Goal: Use online tool/utility: Utilize a website feature to perform a specific function

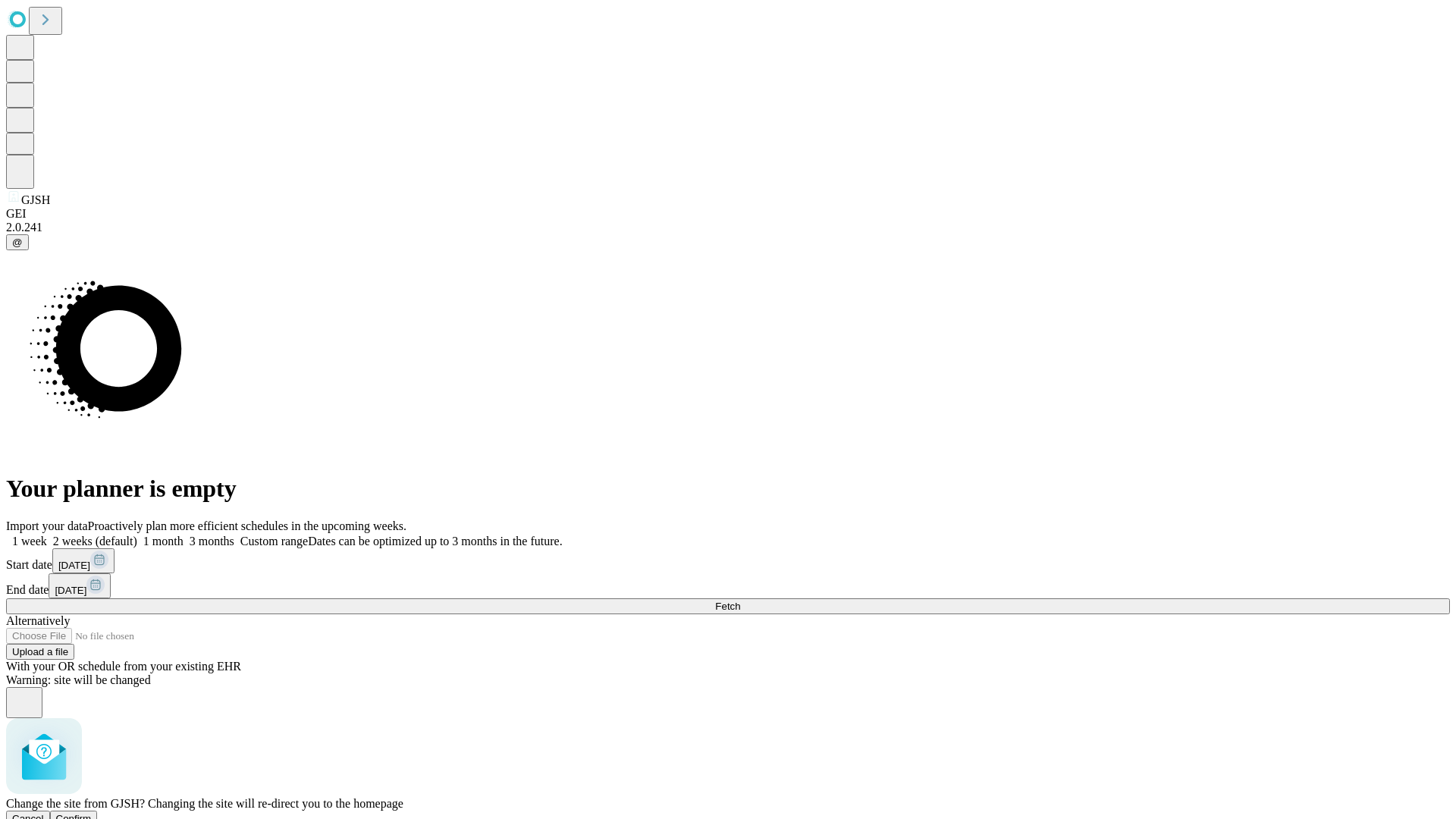
click at [92, 813] on span "Confirm" at bounding box center [73, 818] width 36 height 11
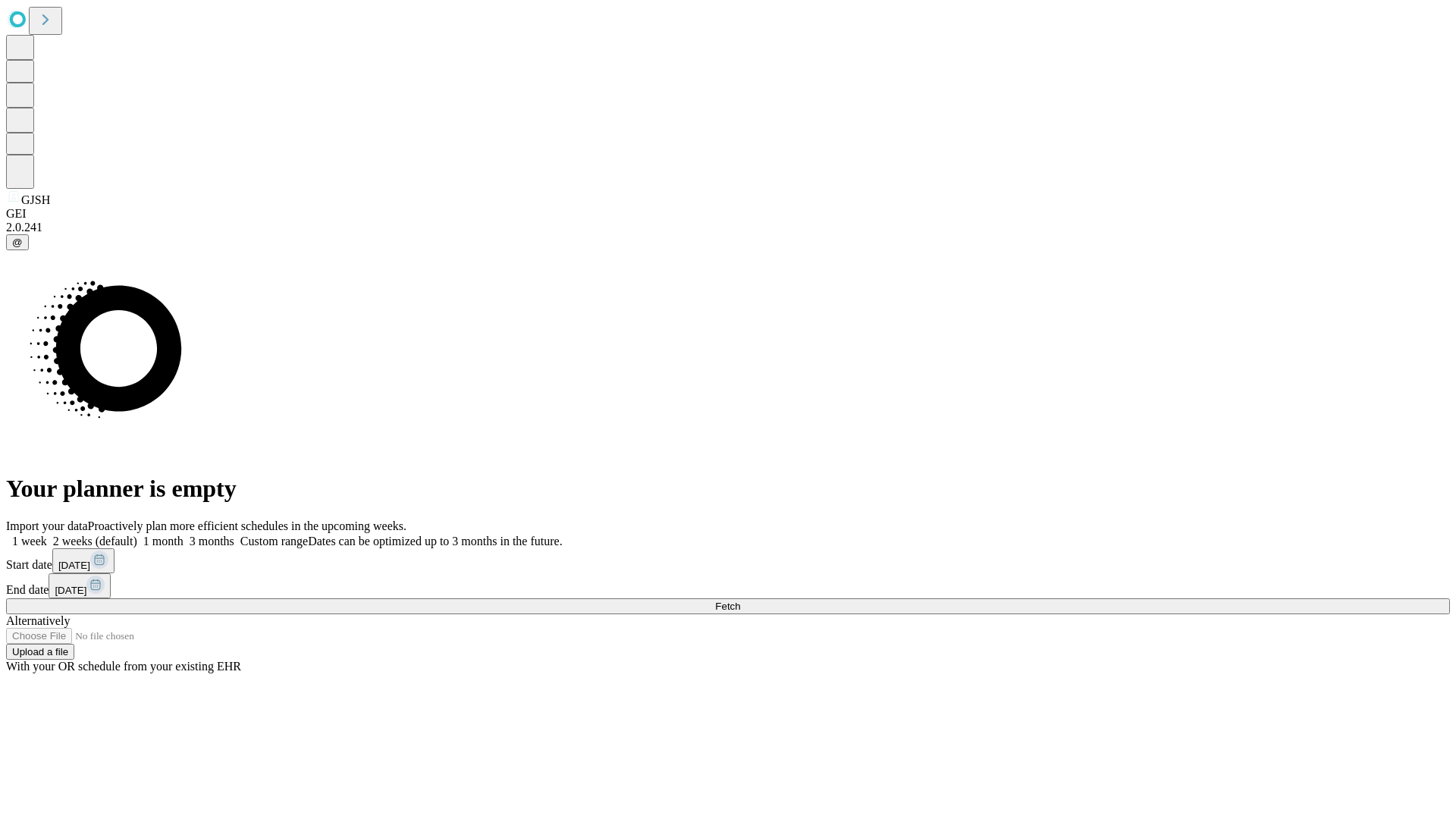
click at [137, 534] on label "2 weeks (default)" at bounding box center [92, 541] width 90 height 13
click at [740, 600] on span "Fetch" at bounding box center [727, 606] width 25 height 11
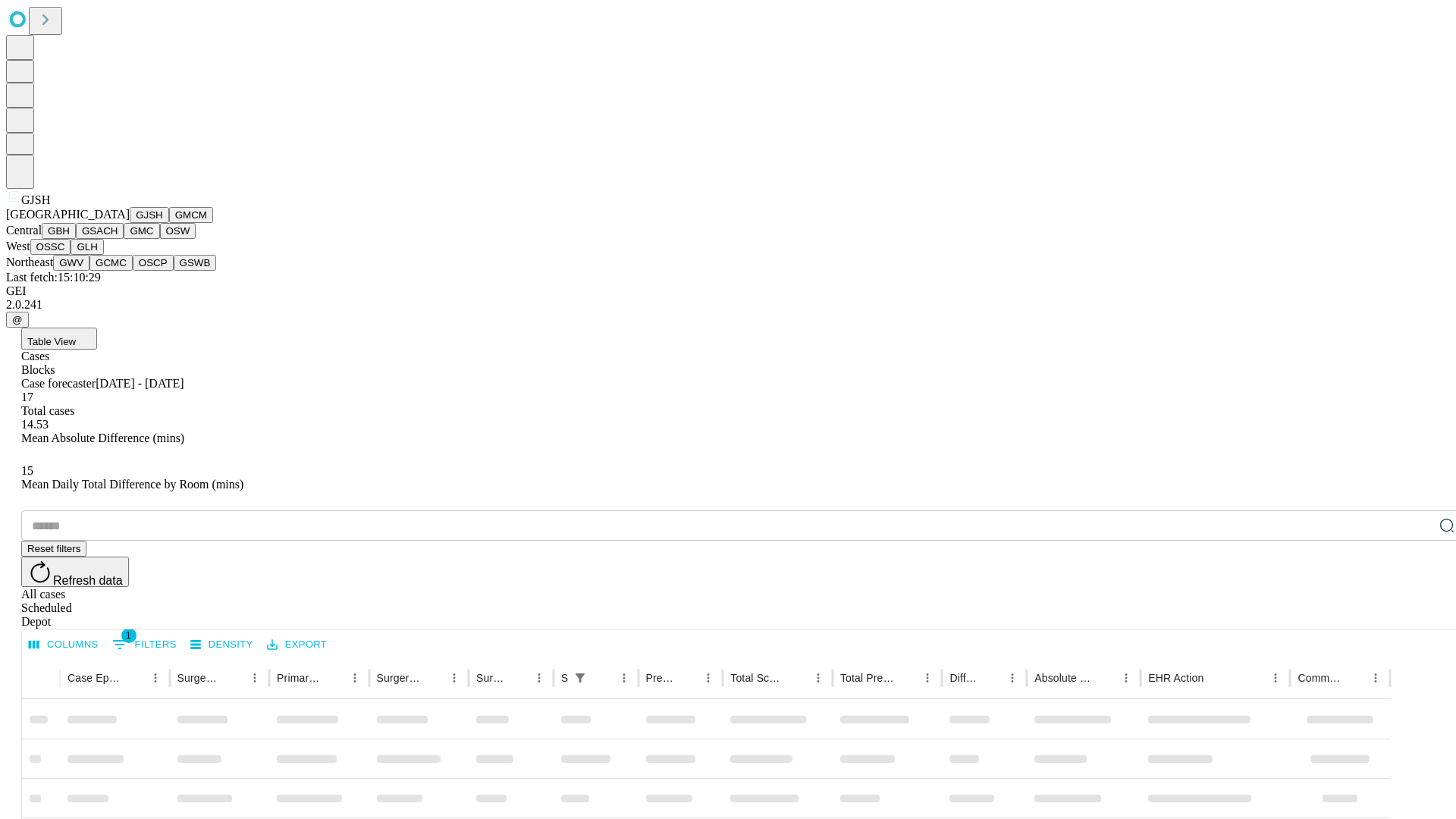
click at [170, 223] on button "GMCM" at bounding box center [192, 214] width 44 height 16
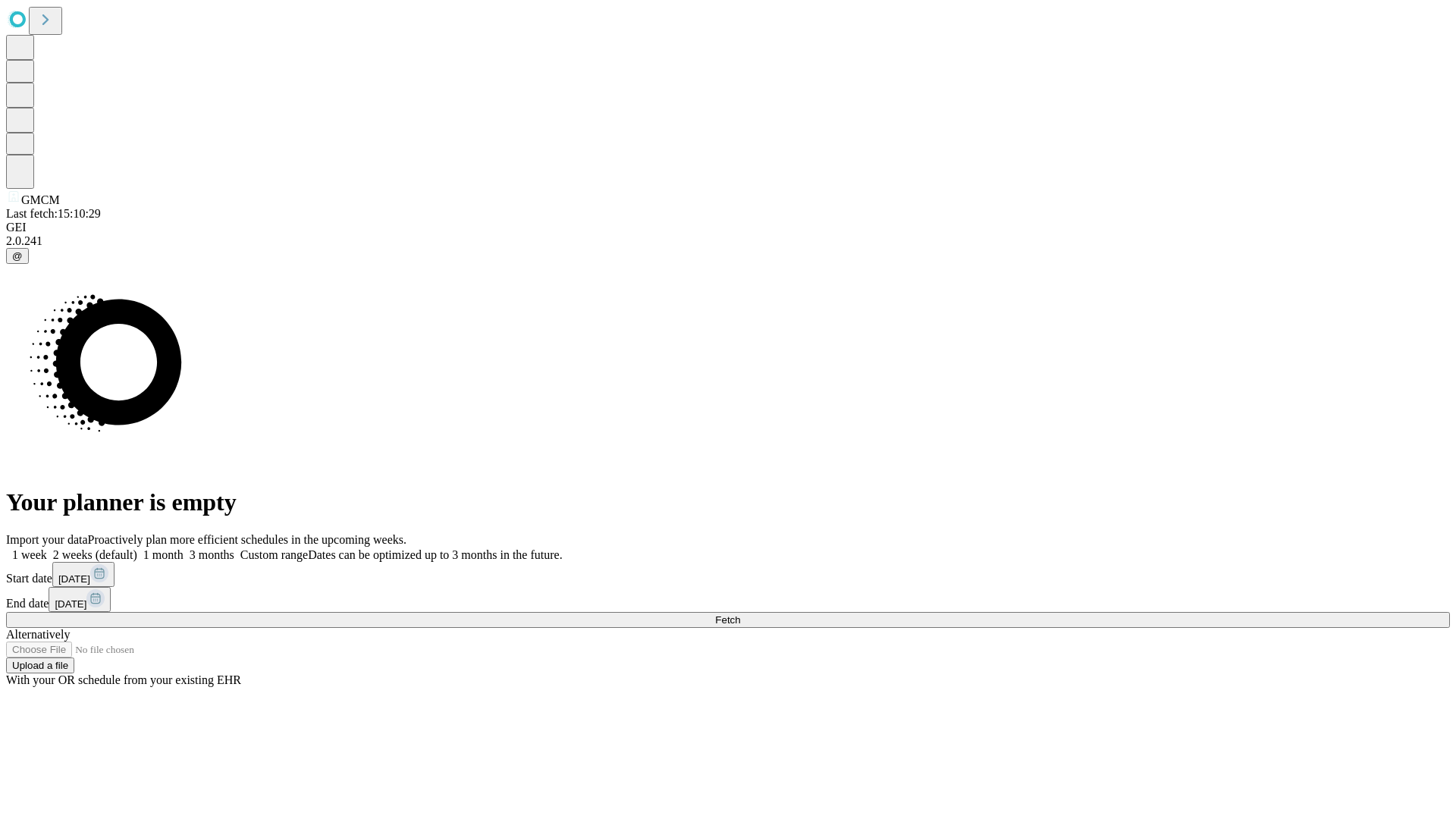
click at [137, 548] on label "2 weeks (default)" at bounding box center [92, 554] width 90 height 13
click at [740, 614] on span "Fetch" at bounding box center [727, 619] width 25 height 11
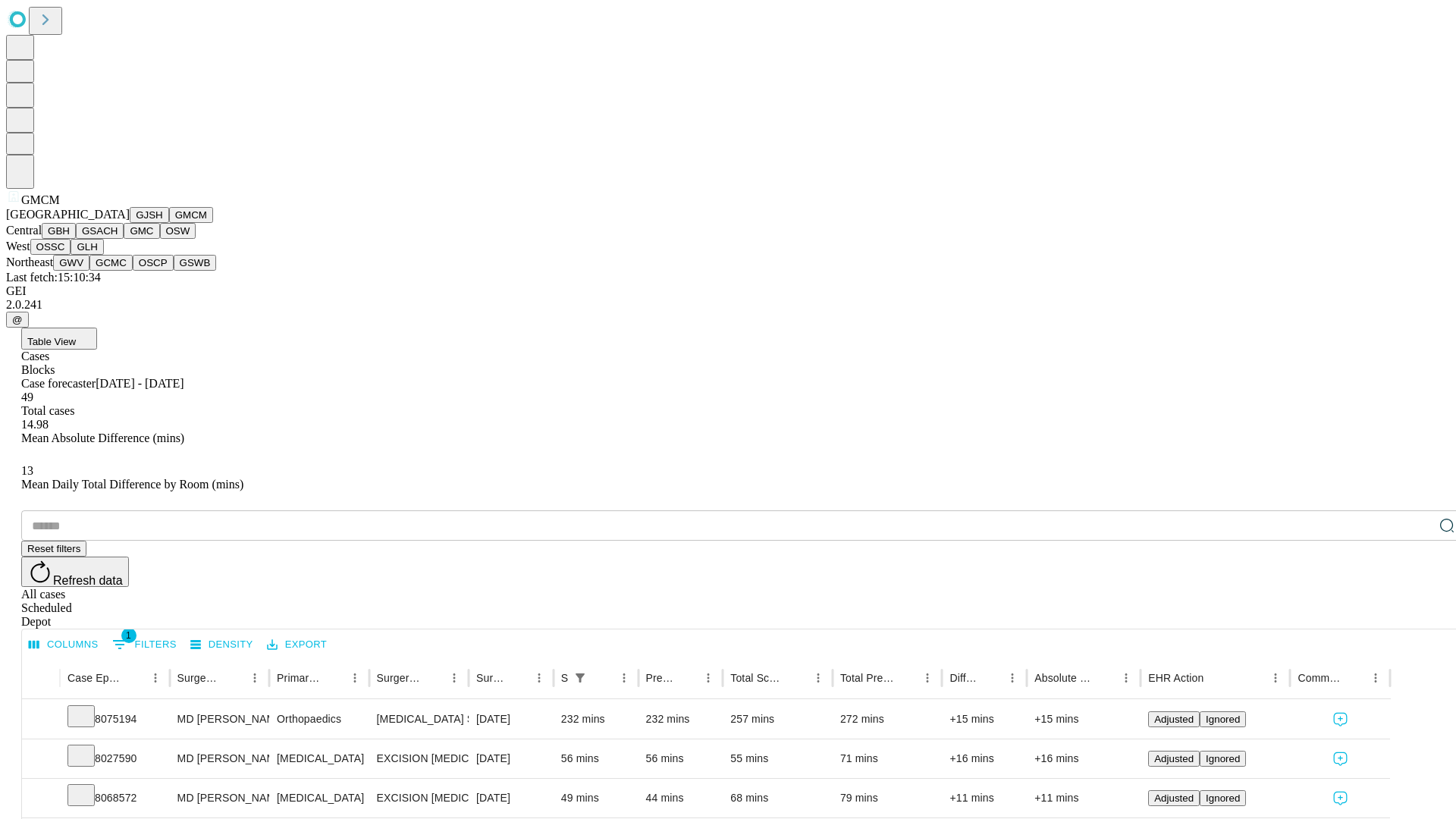
click at [76, 239] on button "GBH" at bounding box center [59, 230] width 34 height 16
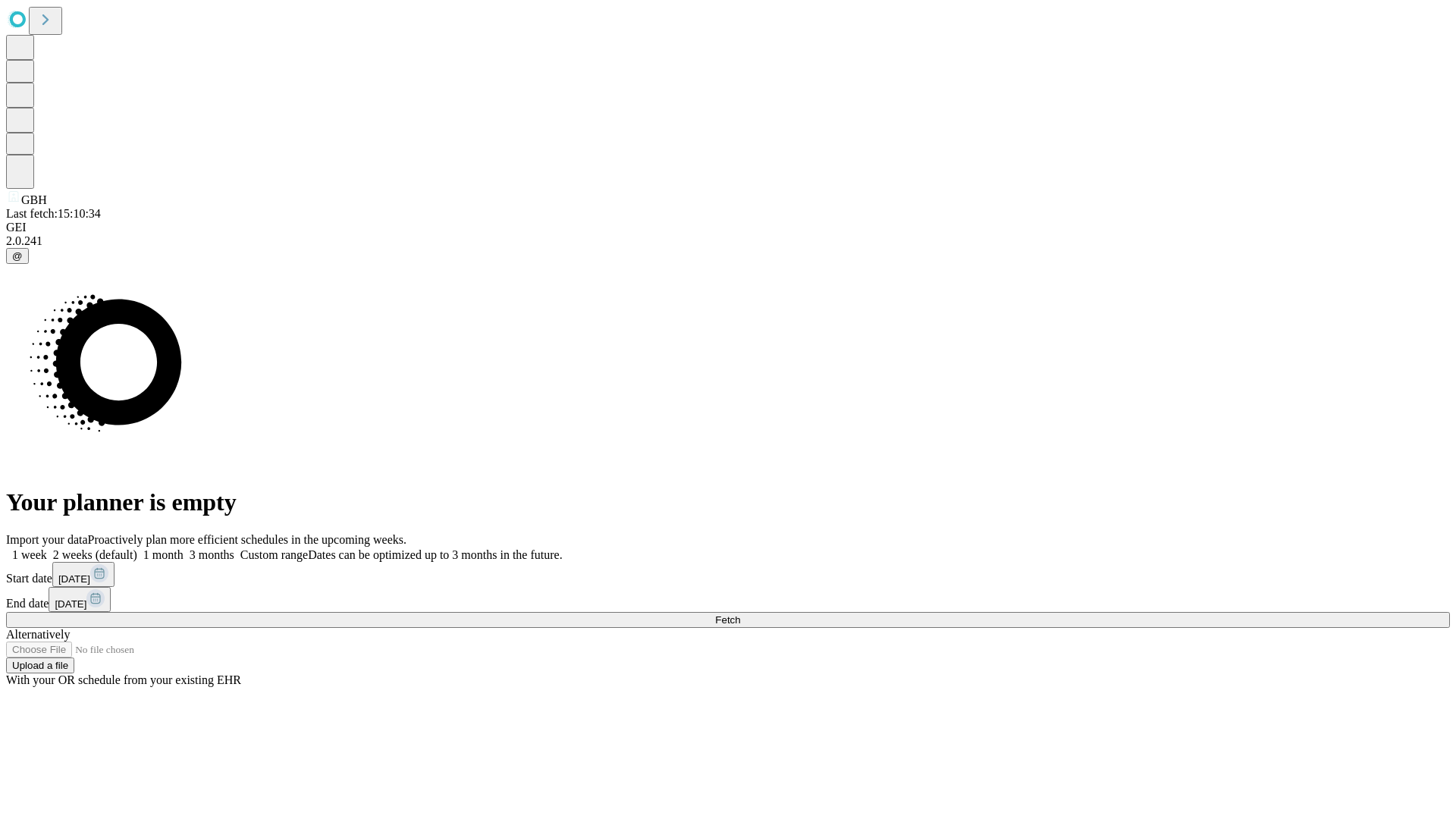
click at [137, 548] on label "2 weeks (default)" at bounding box center [92, 554] width 90 height 13
click at [740, 614] on span "Fetch" at bounding box center [727, 619] width 25 height 11
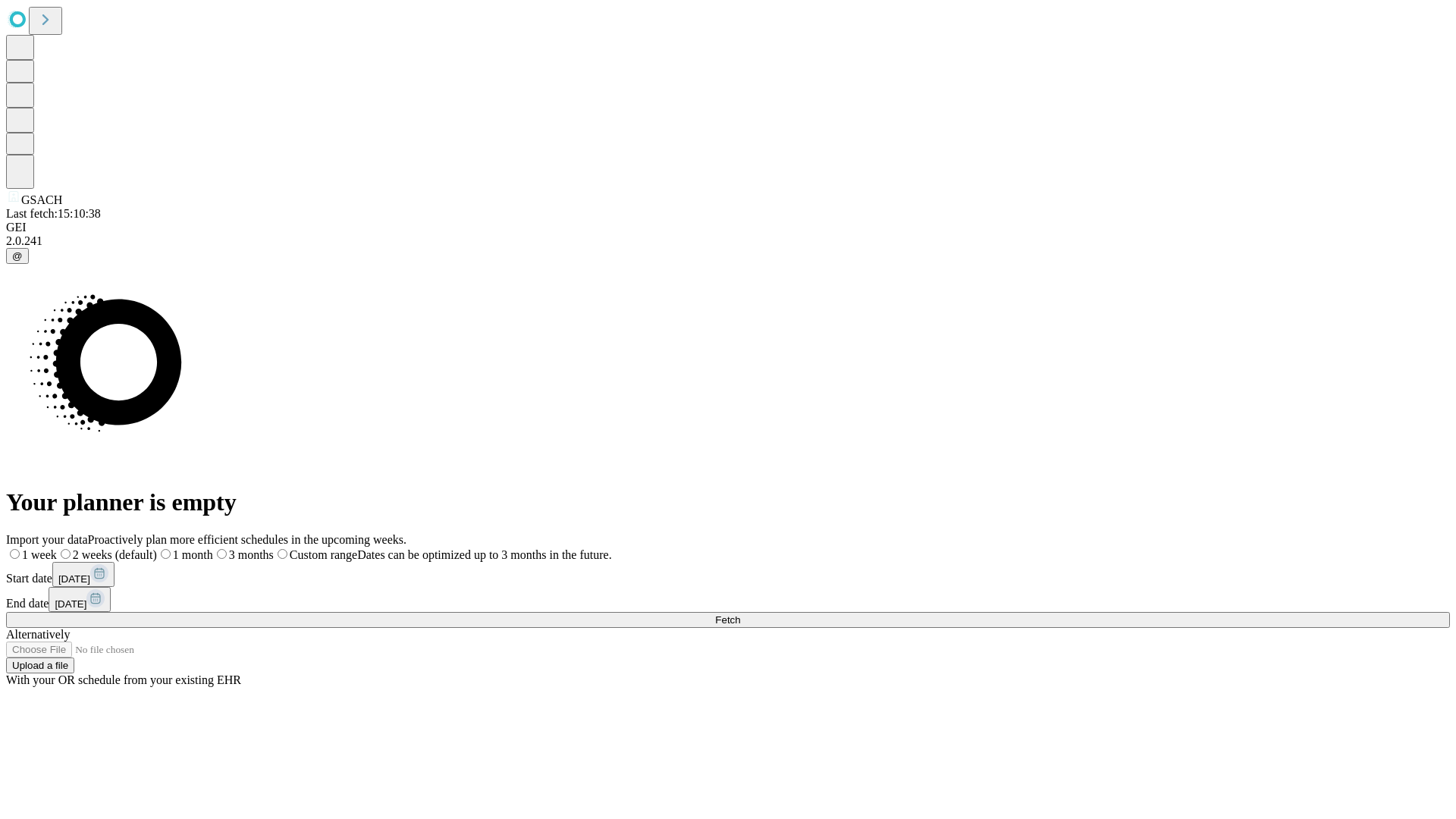
click at [740, 614] on span "Fetch" at bounding box center [727, 619] width 25 height 11
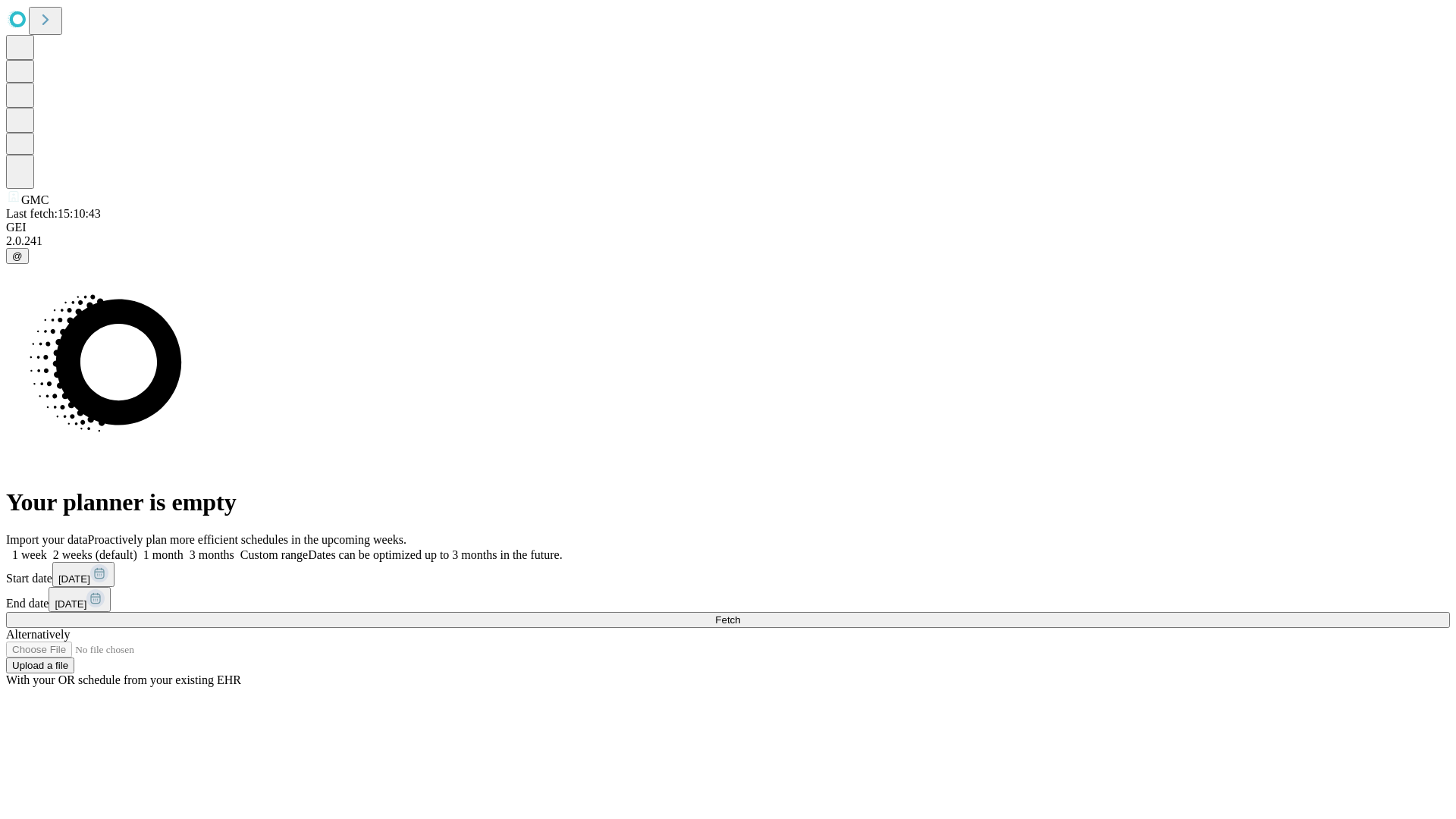
click at [740, 614] on span "Fetch" at bounding box center [727, 619] width 25 height 11
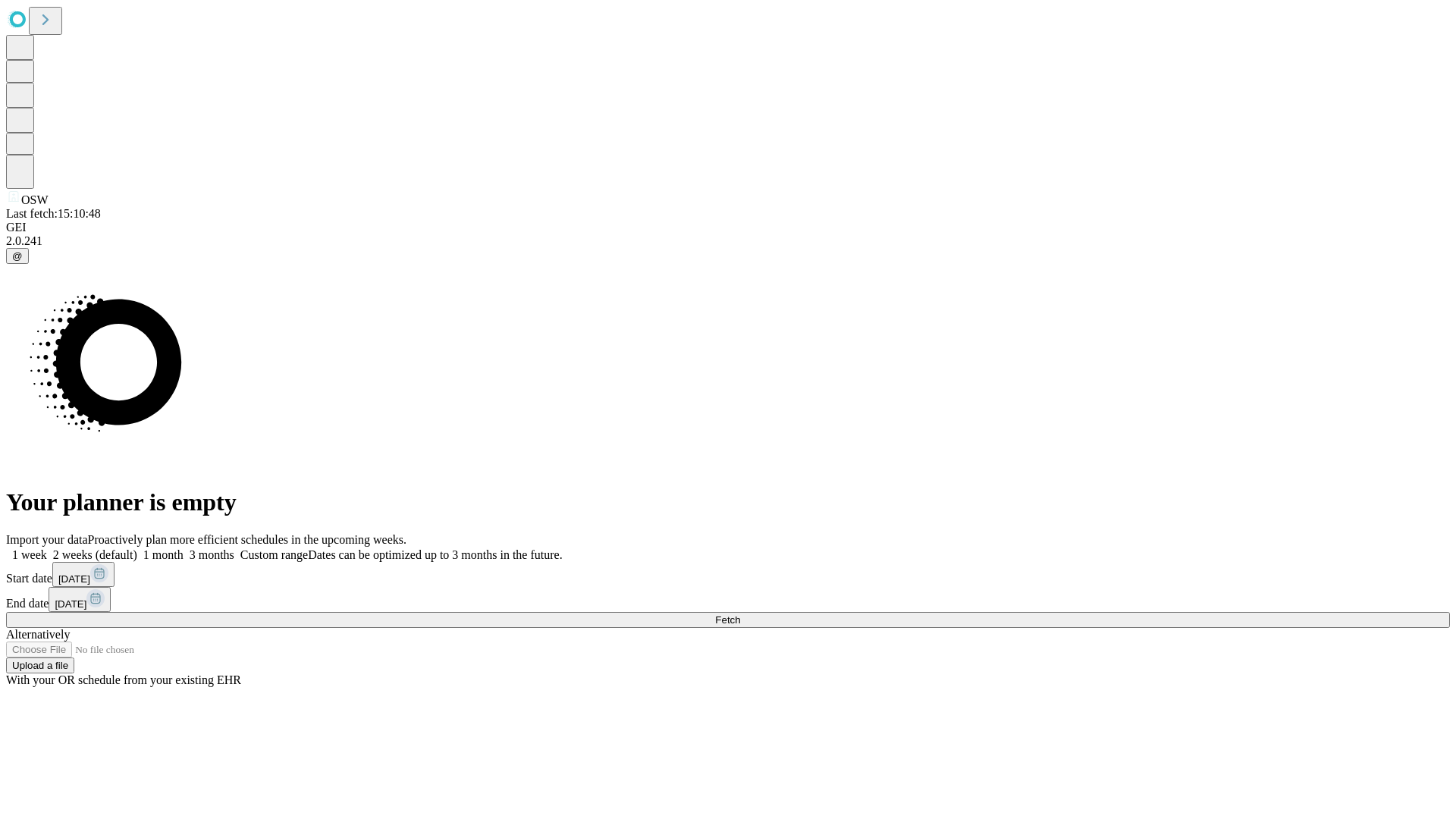
click at [137, 548] on label "2 weeks (default)" at bounding box center [92, 554] width 90 height 13
click at [740, 614] on span "Fetch" at bounding box center [727, 619] width 25 height 11
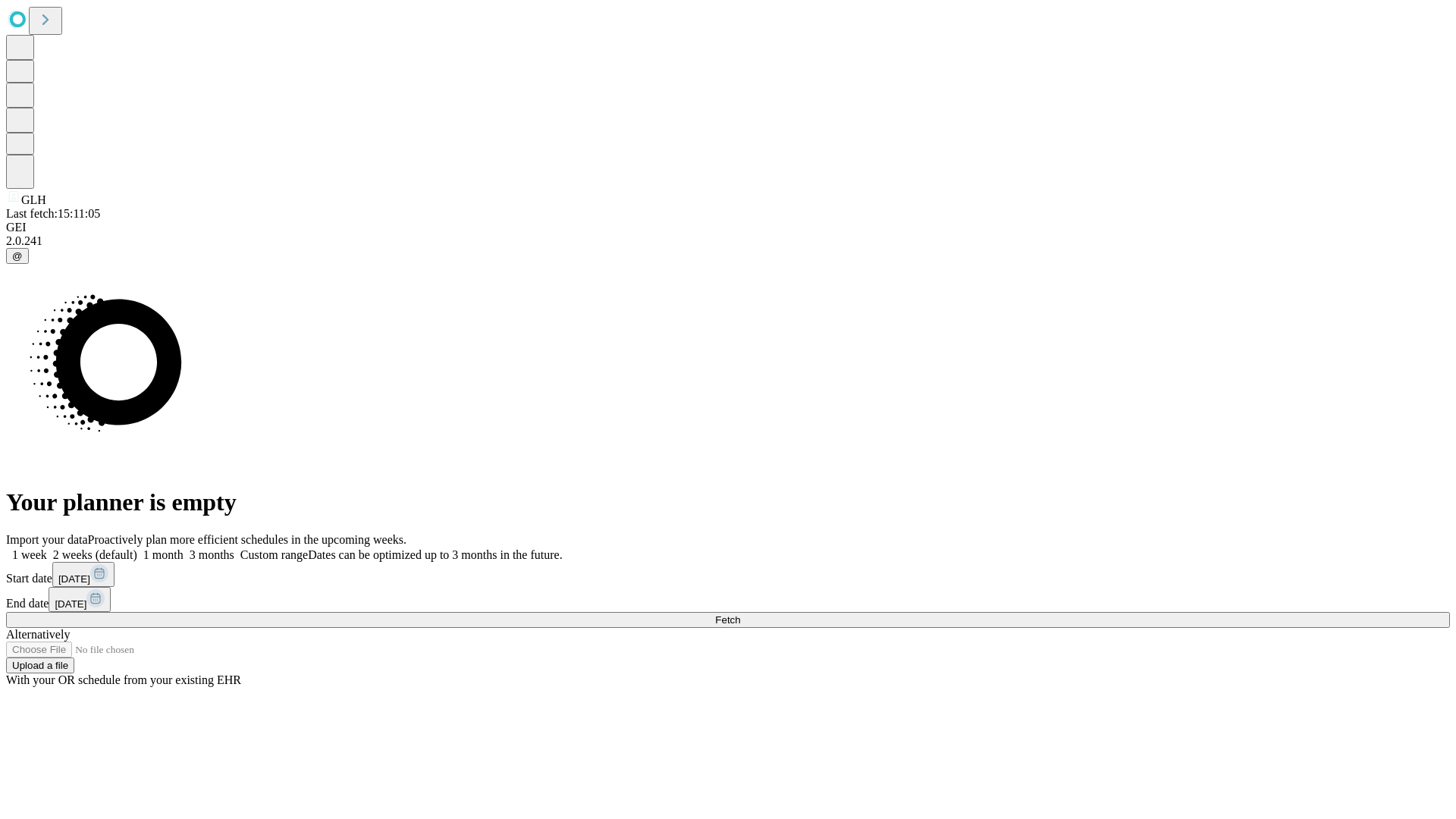
click at [137, 548] on label "2 weeks (default)" at bounding box center [92, 554] width 90 height 13
click at [740, 614] on span "Fetch" at bounding box center [727, 619] width 25 height 11
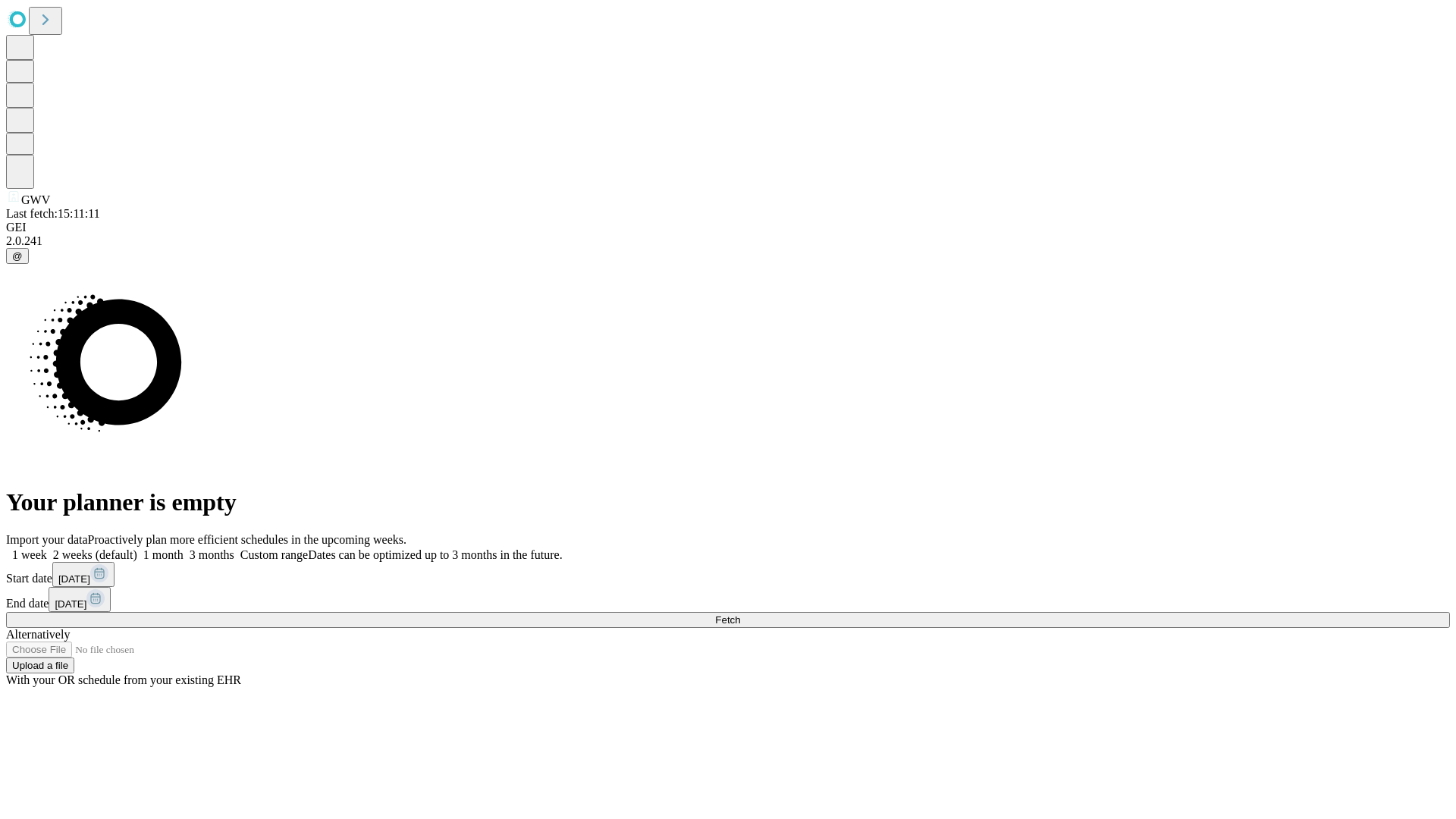
click at [137, 548] on label "2 weeks (default)" at bounding box center [92, 554] width 90 height 13
click at [740, 614] on span "Fetch" at bounding box center [727, 619] width 25 height 11
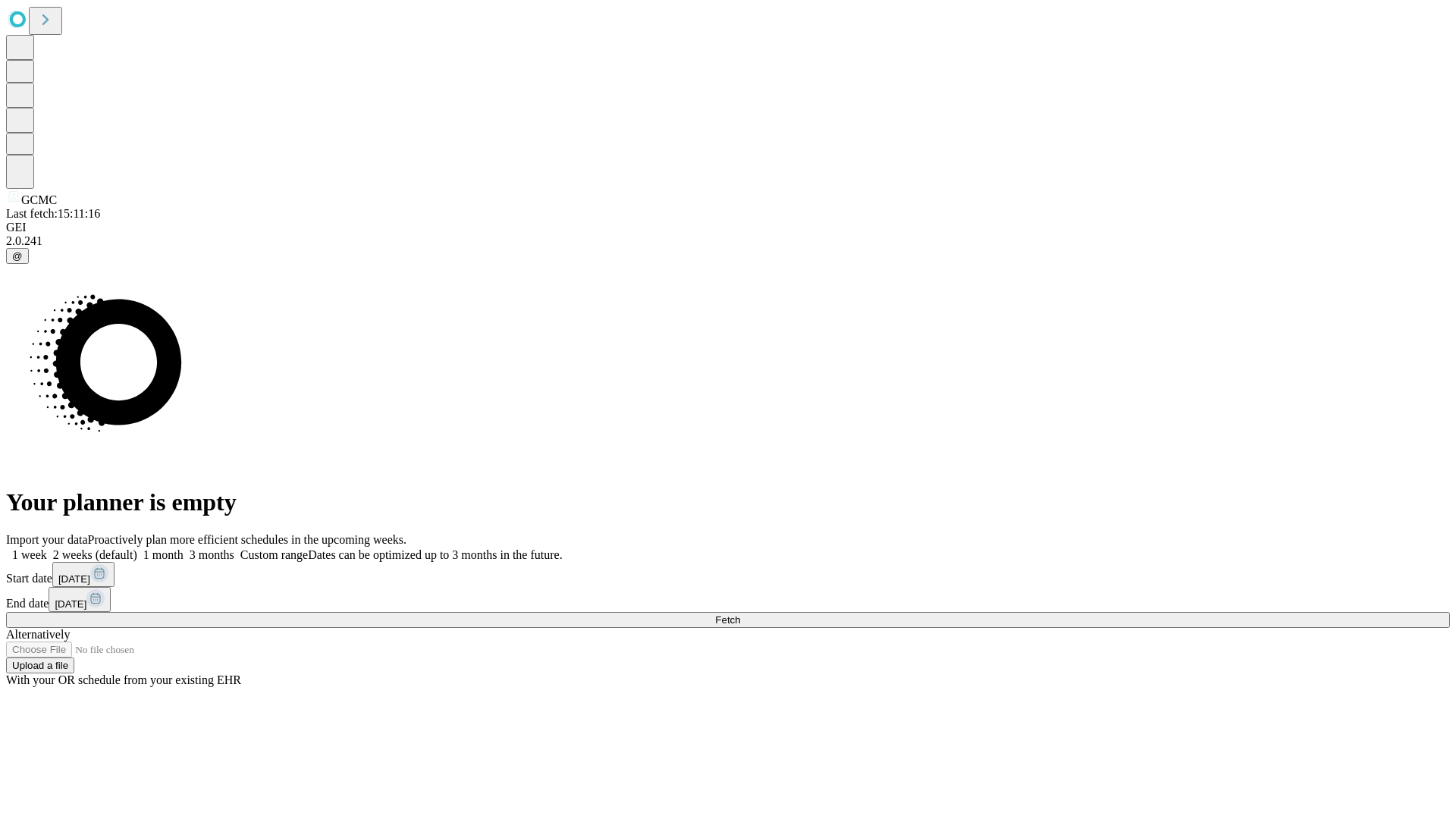
click at [137, 548] on label "2 weeks (default)" at bounding box center [92, 554] width 90 height 13
click at [740, 614] on span "Fetch" at bounding box center [727, 619] width 25 height 11
click at [137, 548] on label "2 weeks (default)" at bounding box center [92, 554] width 90 height 13
click at [740, 614] on span "Fetch" at bounding box center [727, 619] width 25 height 11
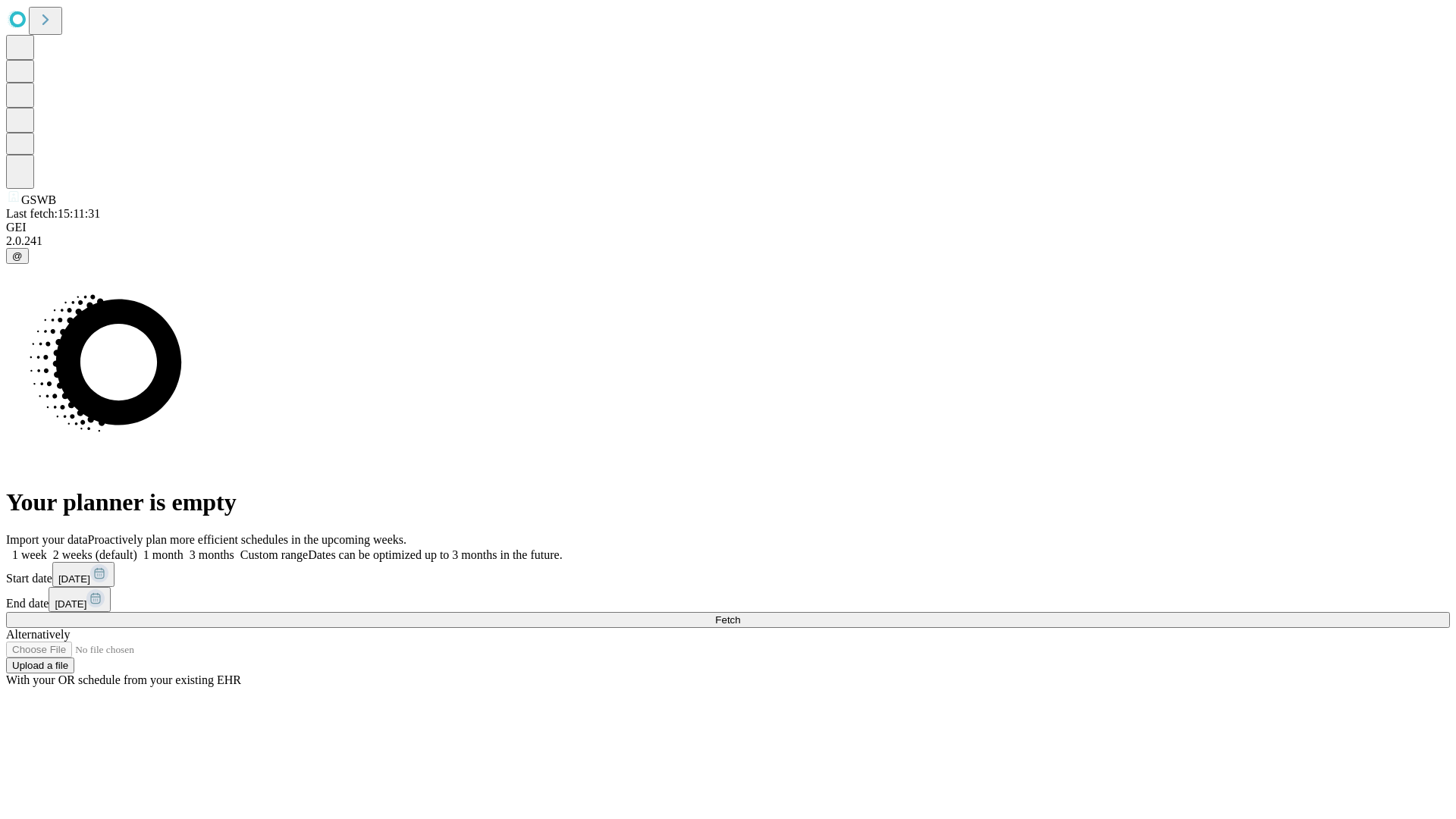
click at [137, 548] on label "2 weeks (default)" at bounding box center [92, 554] width 90 height 13
click at [740, 614] on span "Fetch" at bounding box center [727, 619] width 25 height 11
